Goal: Check status: Check status

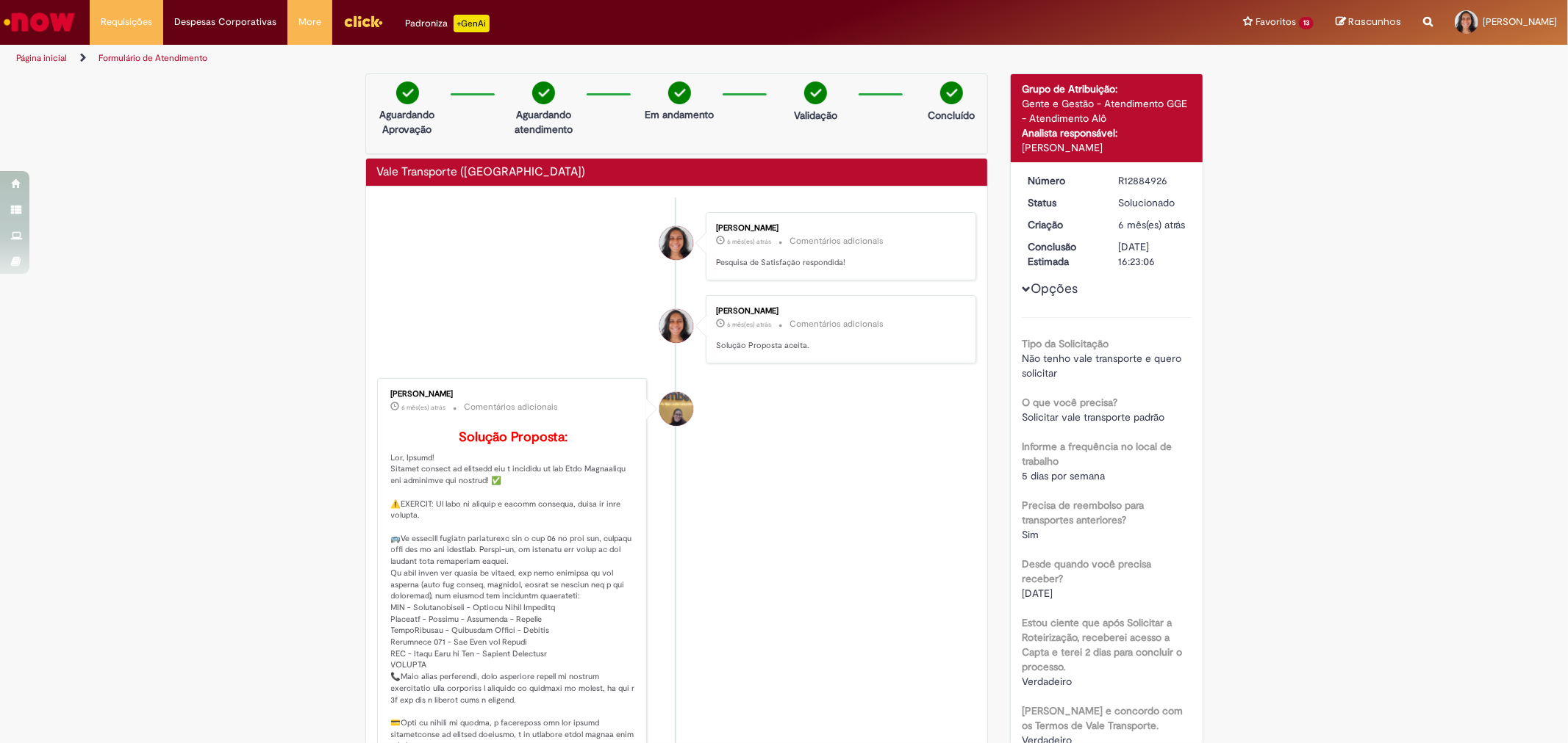
click at [529, 320] on li "[PERSON_NAME] 6 mês(es) atrás 6 meses atrás Comentários adicionais Solução Prop…" at bounding box center [677, 329] width 599 height 68
click at [0, 0] on button "Opções" at bounding box center [0, 0] width 0 height 0
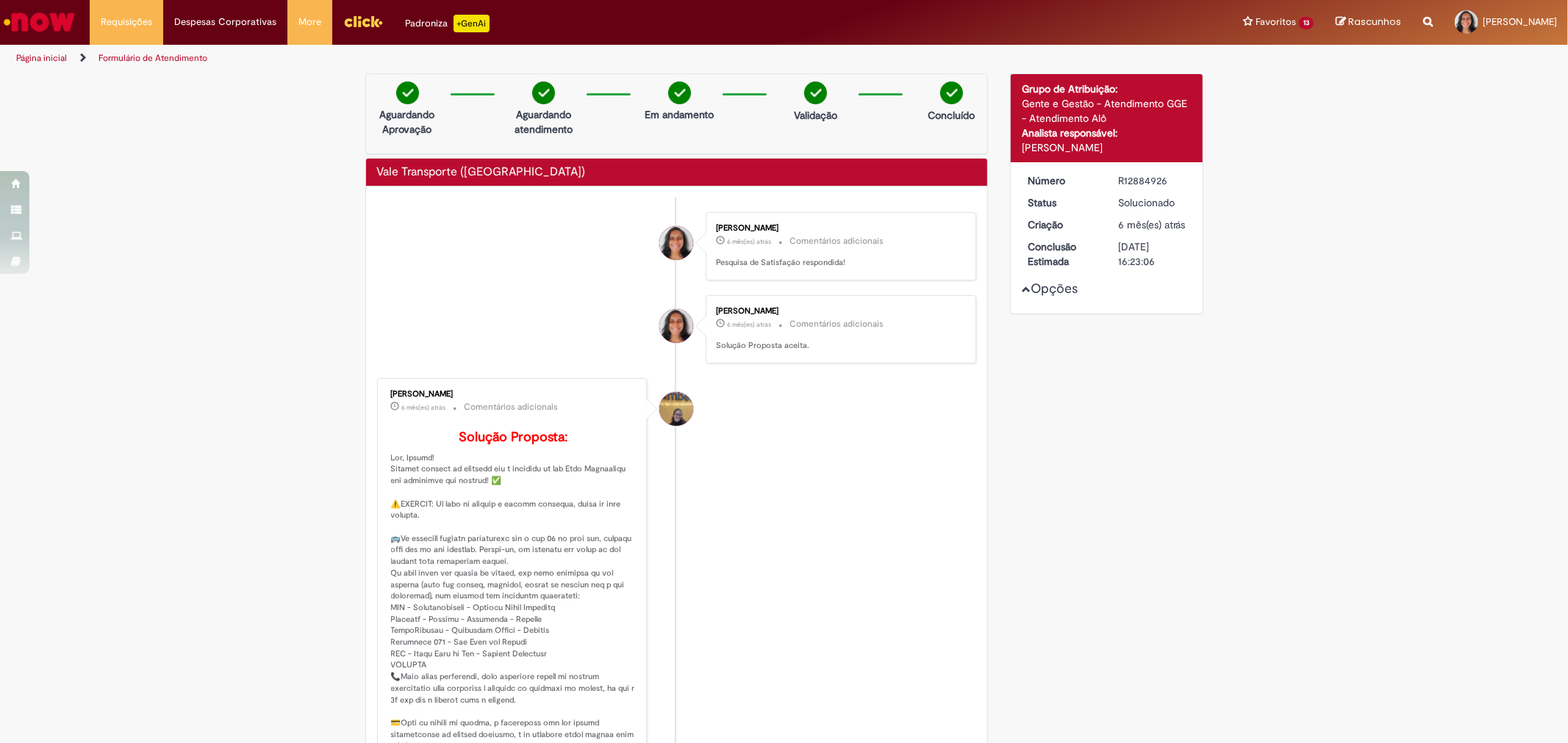
click at [0, 0] on button "Opções" at bounding box center [0, 0] width 0 height 0
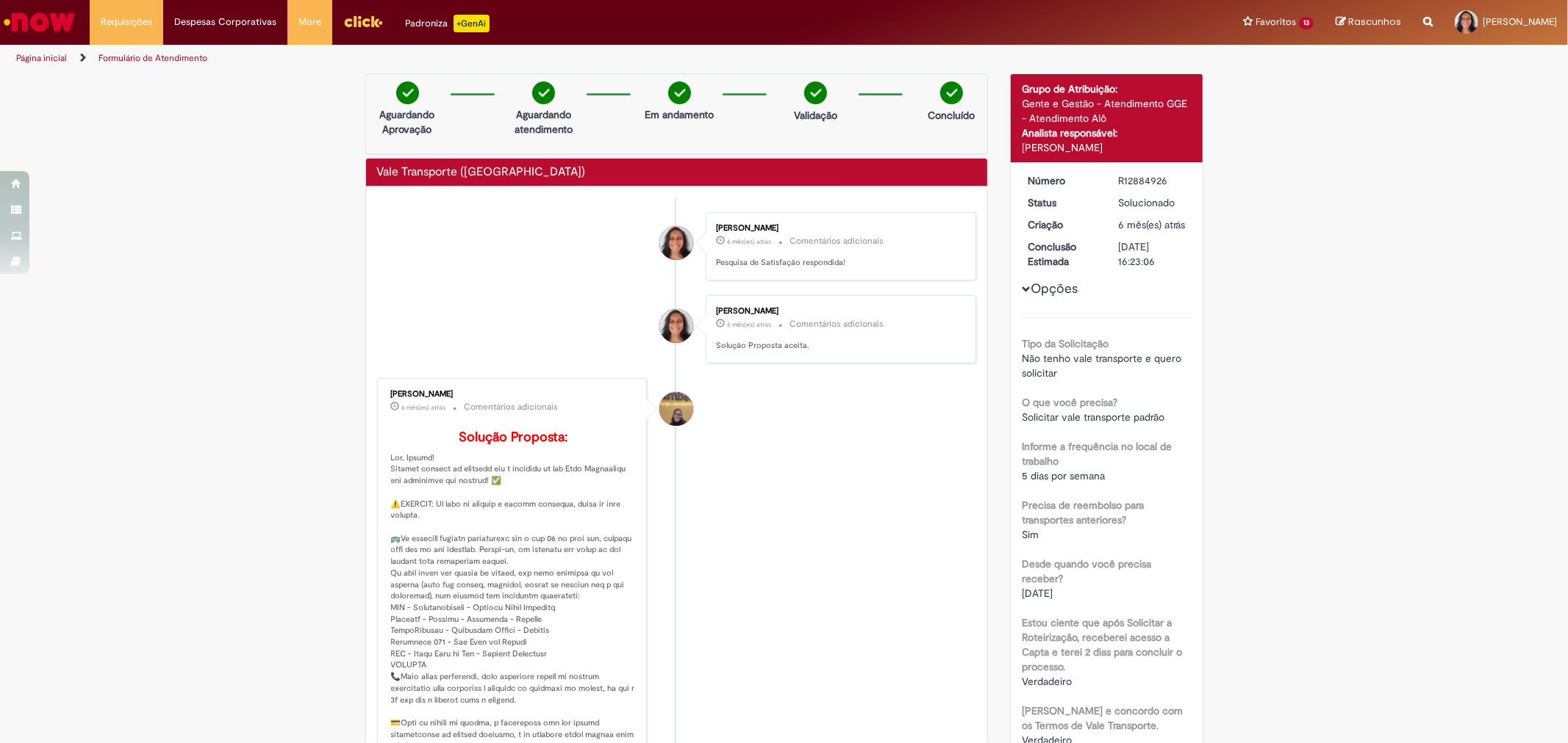
click at [140, 73] on div "Verificar Código de Barras Aguardando Aprovação Aguardando atendimento Em andam…" at bounding box center [784, 740] width 1568 height 1334
click at [154, 59] on link "Exibir Todas as Solicitações" at bounding box center [171, 60] width 162 height 16
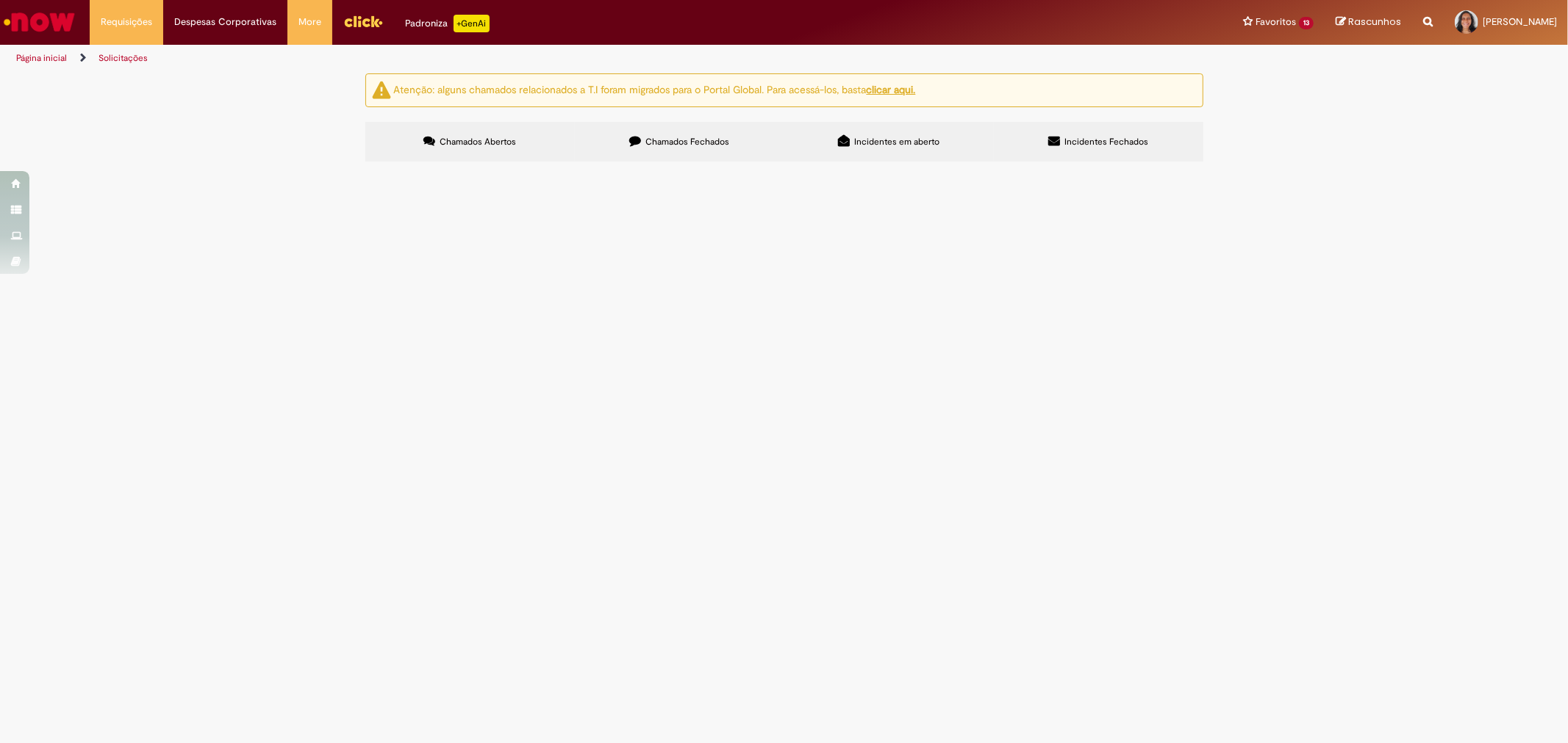
click at [681, 149] on label "Chamados Fechados" at bounding box center [679, 142] width 209 height 39
drag, startPoint x: 678, startPoint y: 363, endPoint x: 475, endPoint y: 348, distance: 203.6
click at [0, 0] on span "Vale Transporte ([GEOGRAPHIC_DATA])" at bounding box center [0, 0] width 0 height 0
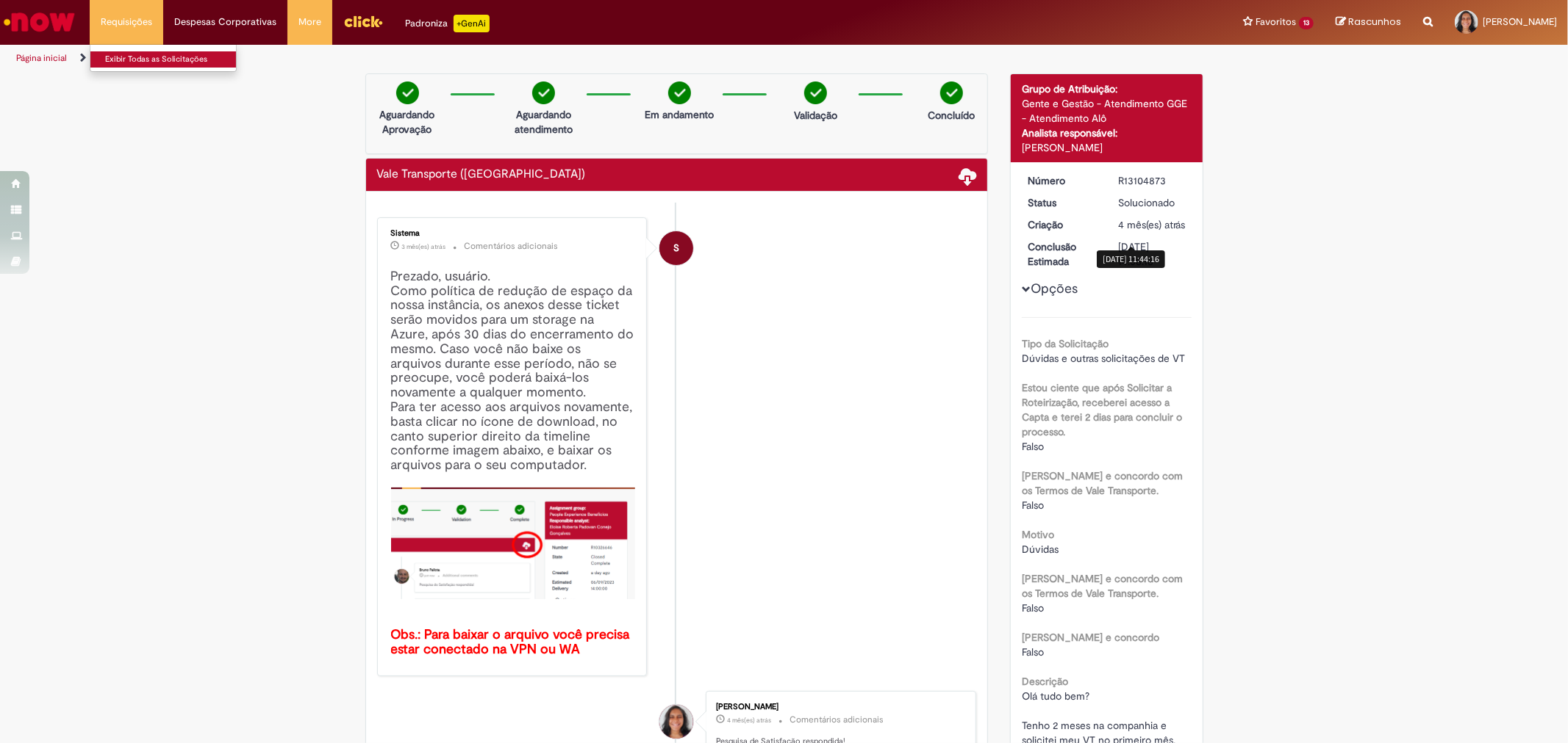
click at [149, 54] on link "Exibir Todas as Solicitações" at bounding box center [171, 60] width 162 height 16
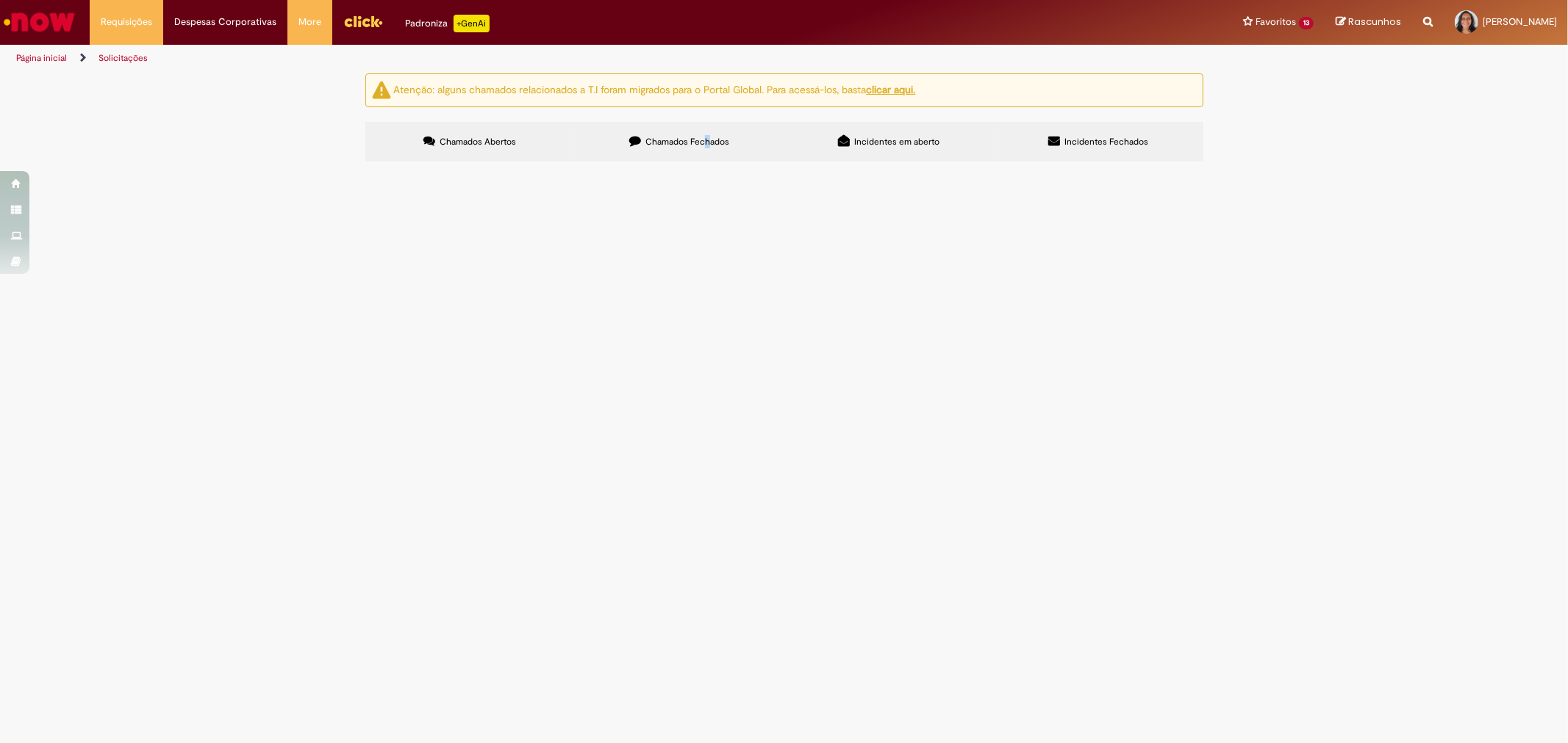
drag, startPoint x: 706, startPoint y: 133, endPoint x: 718, endPoint y: 138, distance: 13.0
click at [714, 140] on label "Chamados Fechados" at bounding box center [679, 142] width 209 height 39
click at [718, 138] on span "Chamados Fechados" at bounding box center [687, 142] width 84 height 12
click at [0, 0] on span "Olá tudo bem? Fui admitida dia [DATE] e no mesmo mês abri chamado para VT (R128…" at bounding box center [0, 0] width 0 height 0
